Goal: Browse casually: Explore the website without a specific task or goal

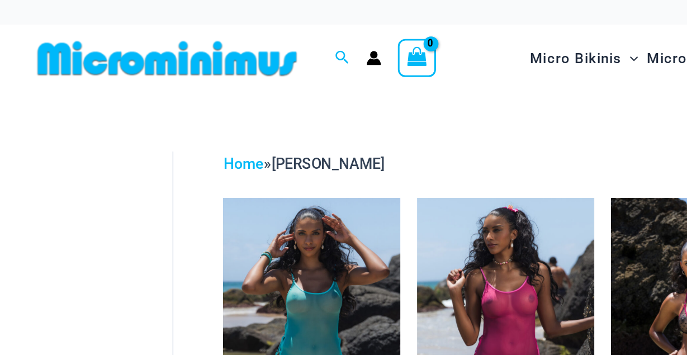
click at [201, 110] on span "[PERSON_NAME]" at bounding box center [222, 111] width 77 height 12
click at [167, 107] on link "Home" at bounding box center [165, 111] width 27 height 12
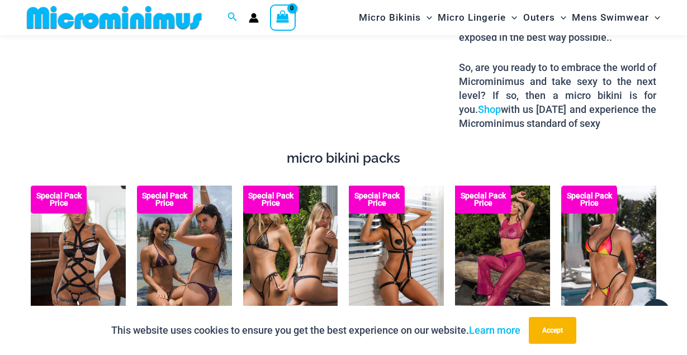
scroll to position [1658, 0]
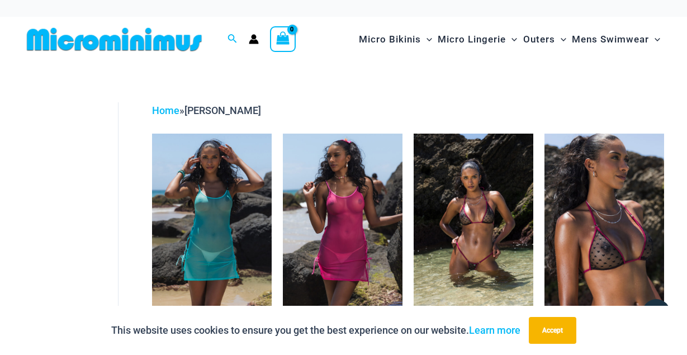
click at [199, 113] on span "[PERSON_NAME]" at bounding box center [222, 111] width 77 height 12
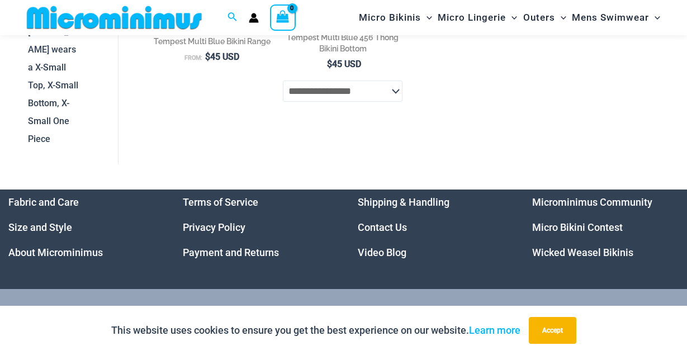
scroll to position [889, 0]
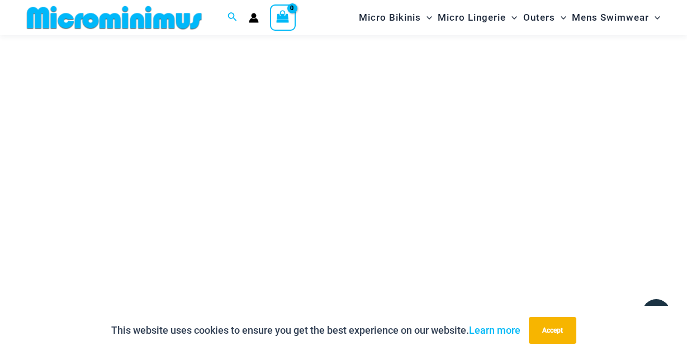
scroll to position [186, 0]
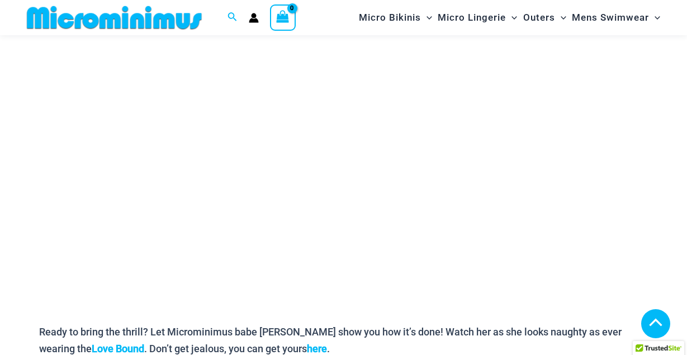
scroll to position [186, 0]
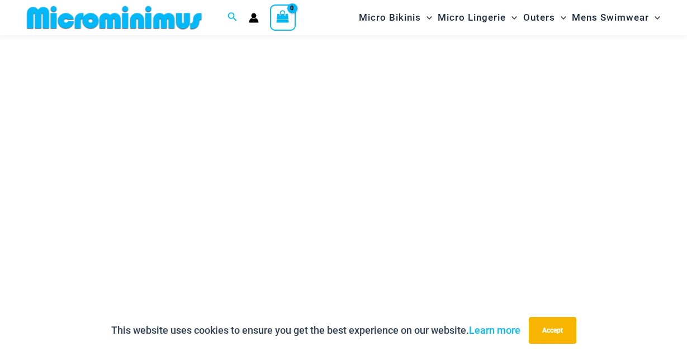
scroll to position [186, 0]
